Goal: Information Seeking & Learning: Learn about a topic

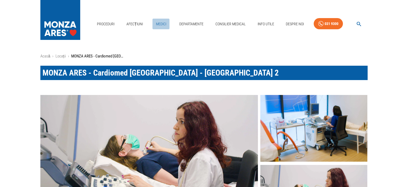
click at [162, 24] on link "Medici" at bounding box center [160, 24] width 17 height 11
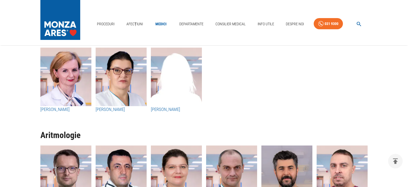
scroll to position [1486, 0]
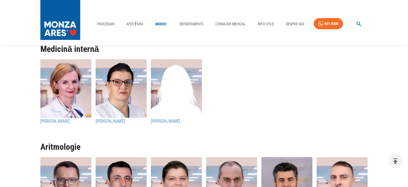
click at [65, 122] on h3 "[PERSON_NAME]" at bounding box center [65, 121] width 51 height 7
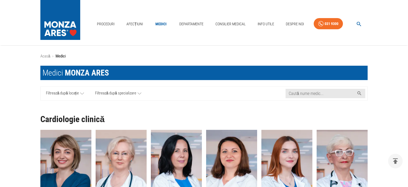
scroll to position [1486, 0]
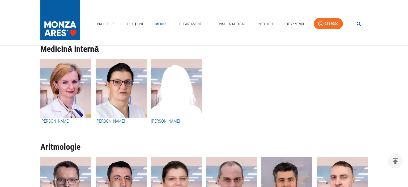
click at [119, 122] on h3 "[PERSON_NAME]" at bounding box center [121, 121] width 51 height 7
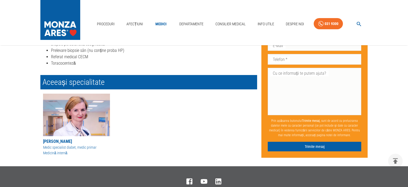
scroll to position [224, 0]
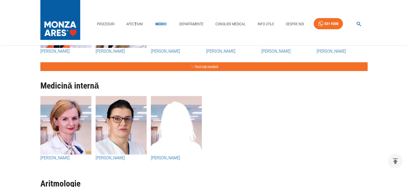
scroll to position [1458, 0]
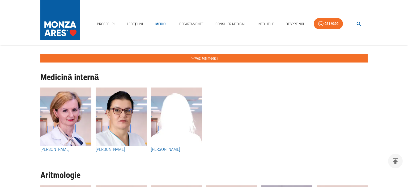
click at [117, 149] on h3 "[PERSON_NAME]" at bounding box center [121, 149] width 51 height 7
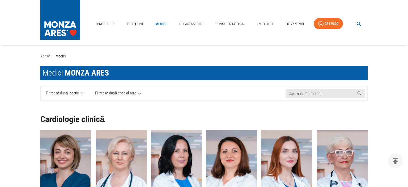
scroll to position [1458, 0]
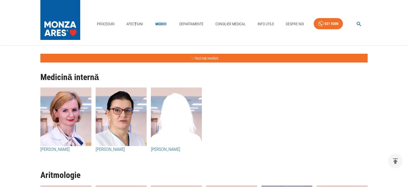
click at [169, 149] on h3 "[PERSON_NAME]" at bounding box center [176, 149] width 51 height 7
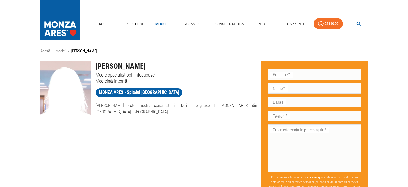
scroll to position [5, 0]
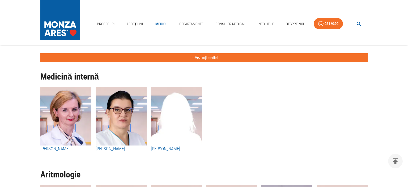
scroll to position [1469, 0]
